Goal: Task Accomplishment & Management: Use online tool/utility

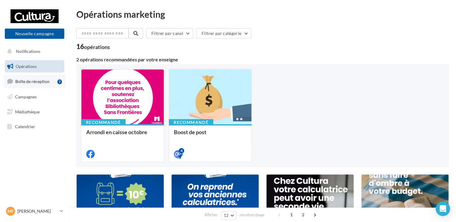
click at [52, 84] on link "Boîte de réception 7" at bounding box center [35, 81] width 62 height 13
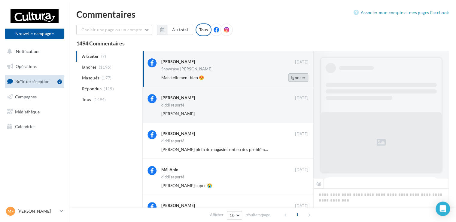
click at [296, 75] on button "Ignorer" at bounding box center [298, 77] width 20 height 8
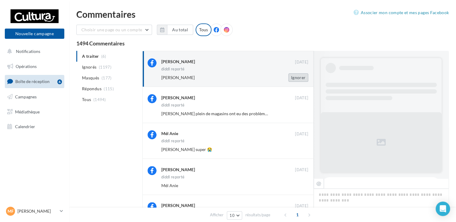
click at [293, 79] on button "Ignorer" at bounding box center [298, 77] width 20 height 8
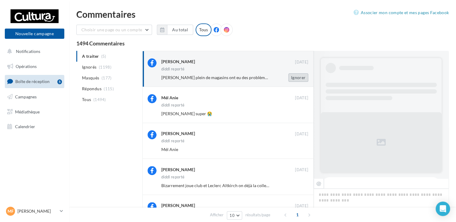
click at [295, 76] on button "Ignorer" at bounding box center [298, 77] width 20 height 8
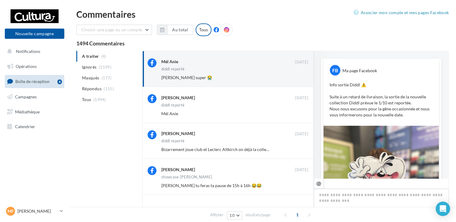
scroll to position [287, 0]
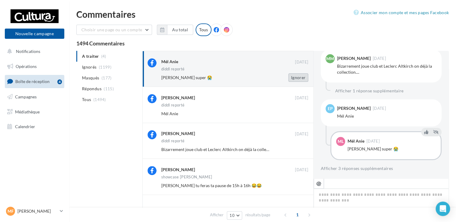
click at [291, 76] on button "Ignorer" at bounding box center [298, 77] width 20 height 8
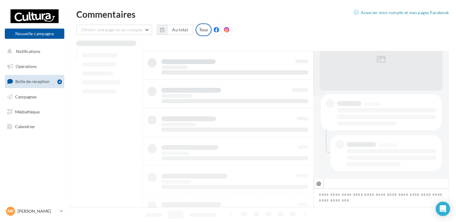
scroll to position [83, 0]
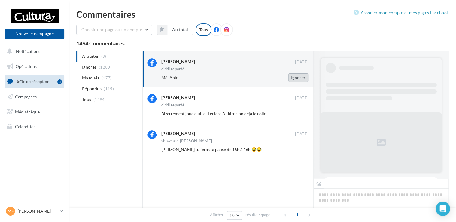
click at [301, 79] on button "Ignorer" at bounding box center [298, 77] width 20 height 8
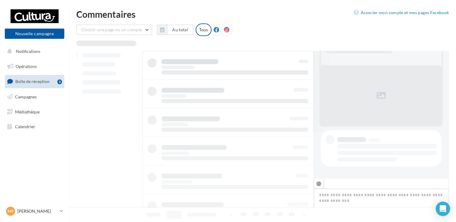
scroll to position [47, 0]
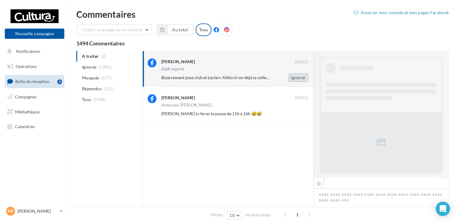
click at [298, 77] on button "Ignorer" at bounding box center [298, 77] width 20 height 8
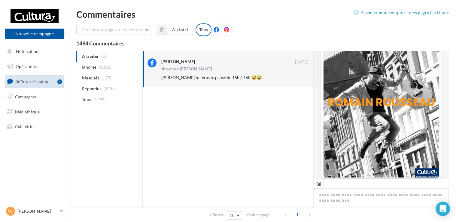
scroll to position [0, 0]
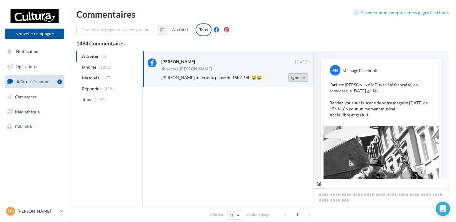
click at [295, 75] on button "Ignorer" at bounding box center [298, 77] width 20 height 8
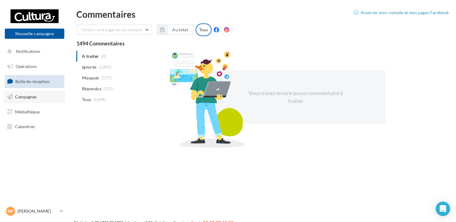
click at [37, 96] on link "Campagnes" at bounding box center [35, 96] width 62 height 13
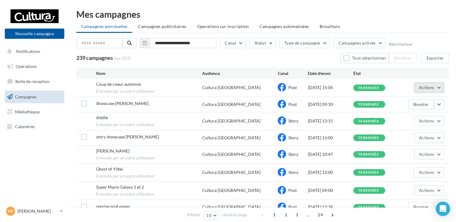
click at [422, 87] on span "Actions" at bounding box center [426, 87] width 15 height 5
click at [413, 97] on button "Voir les résultats" at bounding box center [414, 102] width 60 height 16
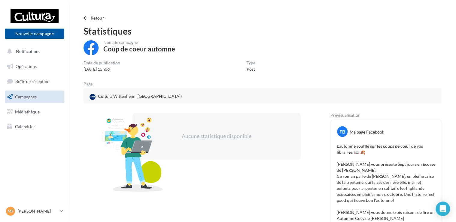
click at [201, 31] on div "Statistiques" at bounding box center [262, 30] width 358 height 9
click at [23, 98] on span "Campagnes" at bounding box center [26, 96] width 22 height 5
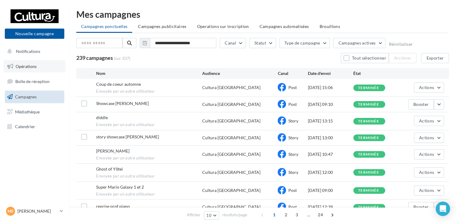
click at [37, 67] on link "Opérations" at bounding box center [35, 66] width 62 height 13
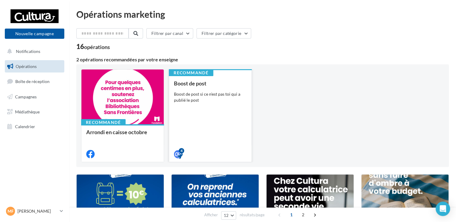
click at [194, 95] on div "Boost de post si ce n'est pas toi qui a publié le post" at bounding box center [210, 97] width 73 height 12
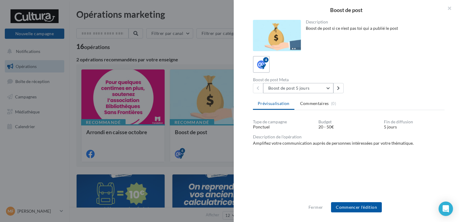
click at [329, 91] on button "Boost de post 5 jours" at bounding box center [298, 88] width 70 height 10
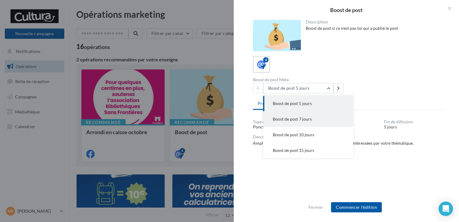
click at [306, 119] on span "Boost de post 7 jours" at bounding box center [292, 118] width 39 height 5
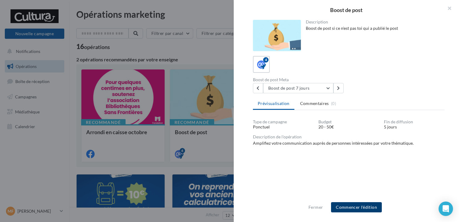
click at [345, 202] on button "Commencer l'édition" at bounding box center [356, 207] width 51 height 10
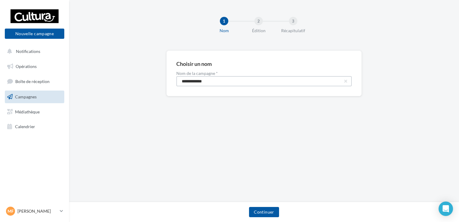
click at [189, 80] on input "**********" at bounding box center [263, 81] width 175 height 10
click at [227, 80] on input "**********" at bounding box center [263, 81] width 175 height 10
click at [260, 208] on button "Continuer" at bounding box center [264, 212] width 30 height 10
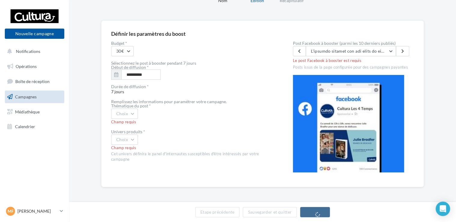
scroll to position [23, 0]
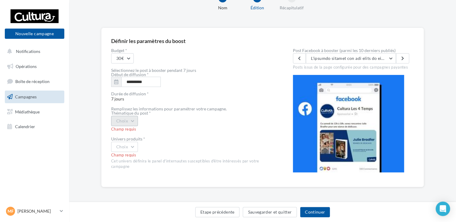
click at [132, 118] on button "Choix" at bounding box center [124, 121] width 27 height 10
click at [171, 97] on div "Durée de diffusion * 7 jours" at bounding box center [192, 97] width 162 height 10
click at [129, 122] on button "Choix" at bounding box center [124, 121] width 27 height 10
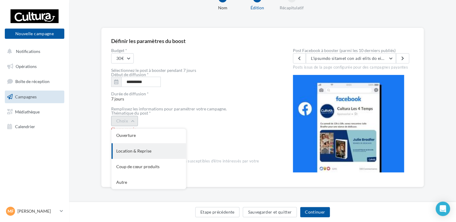
scroll to position [65, 0]
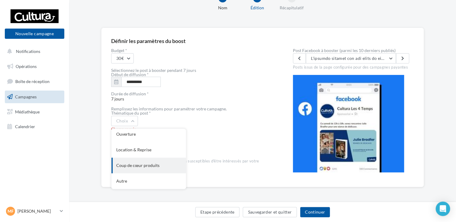
click at [150, 162] on div "Coup de cœur produits" at bounding box center [148, 165] width 74 height 16
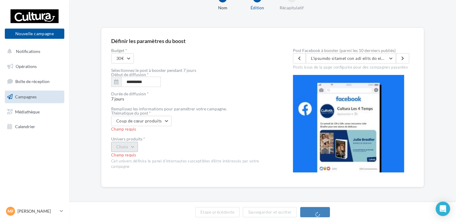
click at [137, 150] on button "Choix" at bounding box center [124, 146] width 27 height 10
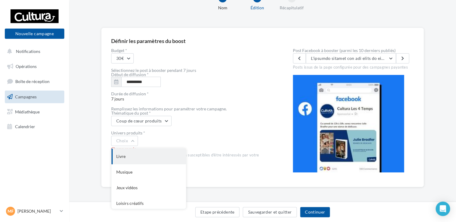
click at [148, 158] on div "Livre" at bounding box center [148, 156] width 74 height 16
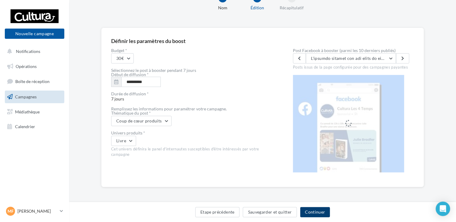
click at [316, 213] on button "Continuer" at bounding box center [315, 212] width 30 height 10
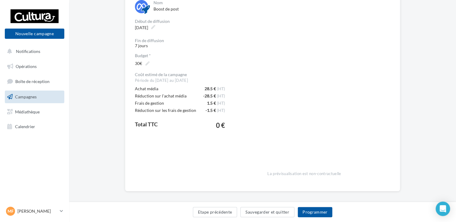
scroll to position [12, 0]
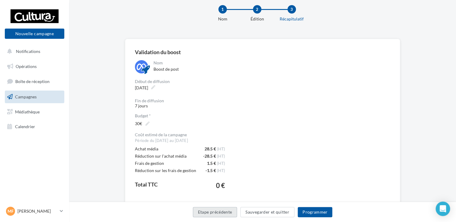
click at [230, 212] on button "Etape précédente" at bounding box center [215, 212] width 44 height 10
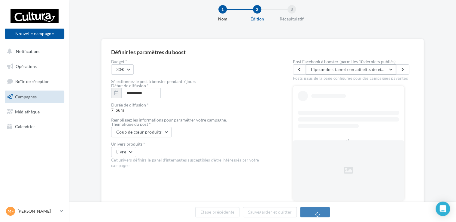
click at [389, 71] on button "button" at bounding box center [351, 69] width 90 height 10
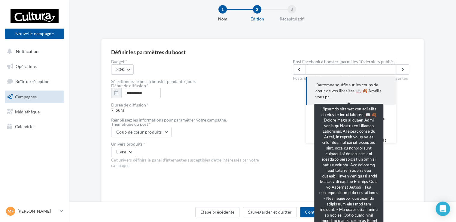
click at [347, 91] on span "L'automne souffle sur les coups de cœur de vos libraires. 📖 🍂 Amélia vous pr..." at bounding box center [350, 91] width 71 height 18
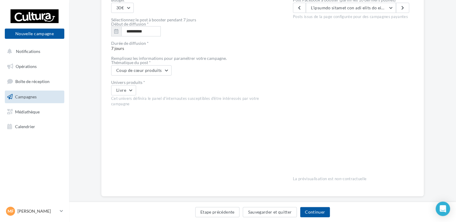
scroll to position [83, 0]
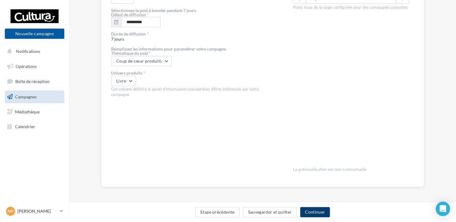
click at [314, 209] on button "Continuer" at bounding box center [315, 212] width 30 height 10
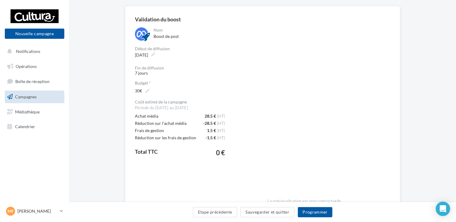
scroll to position [16, 0]
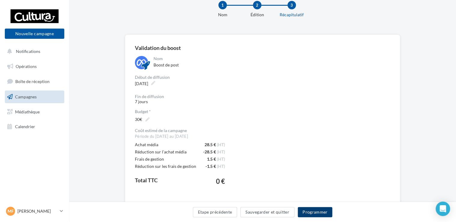
click at [309, 212] on button "Programmer" at bounding box center [315, 212] width 35 height 10
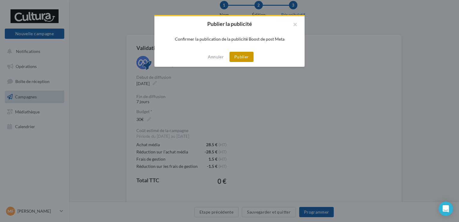
click at [243, 58] on button "Publier" at bounding box center [241, 57] width 24 height 10
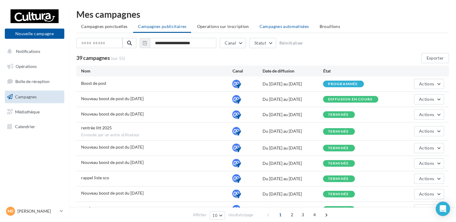
click at [280, 27] on span "Campagnes automatisées" at bounding box center [284, 26] width 50 height 5
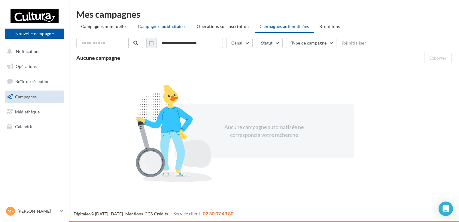
click at [166, 28] on span "Campagnes publicitaires" at bounding box center [162, 26] width 48 height 5
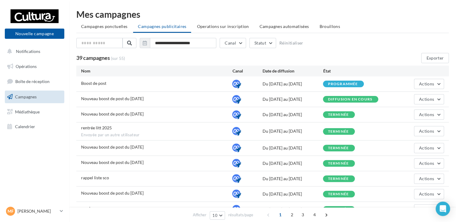
click at [225, 110] on div "Nouveau boost de post du [DATE] Du [DATE] au [DATE] terminée Actions" at bounding box center [262, 114] width 372 height 15
